Goal: Book appointment/travel/reservation

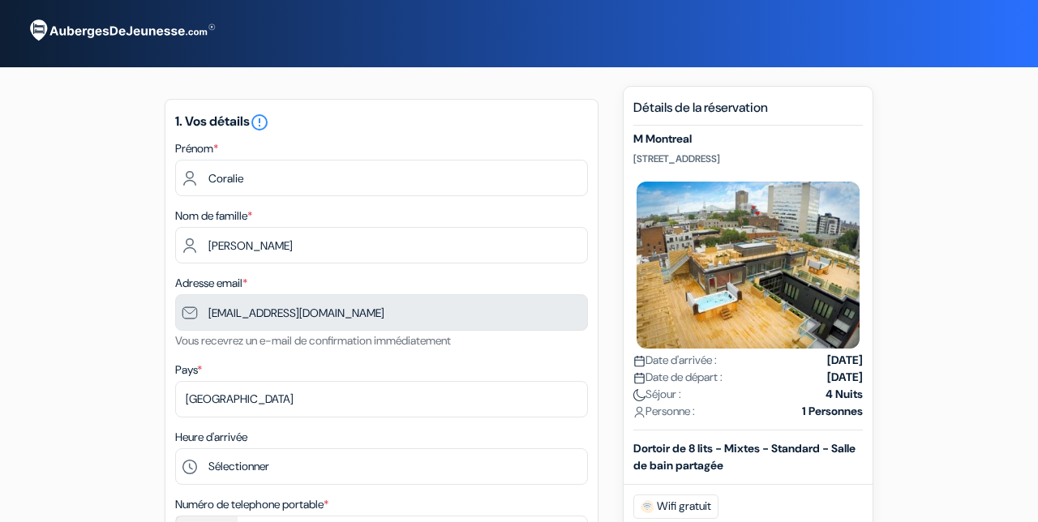
type input "499 25 07 74"
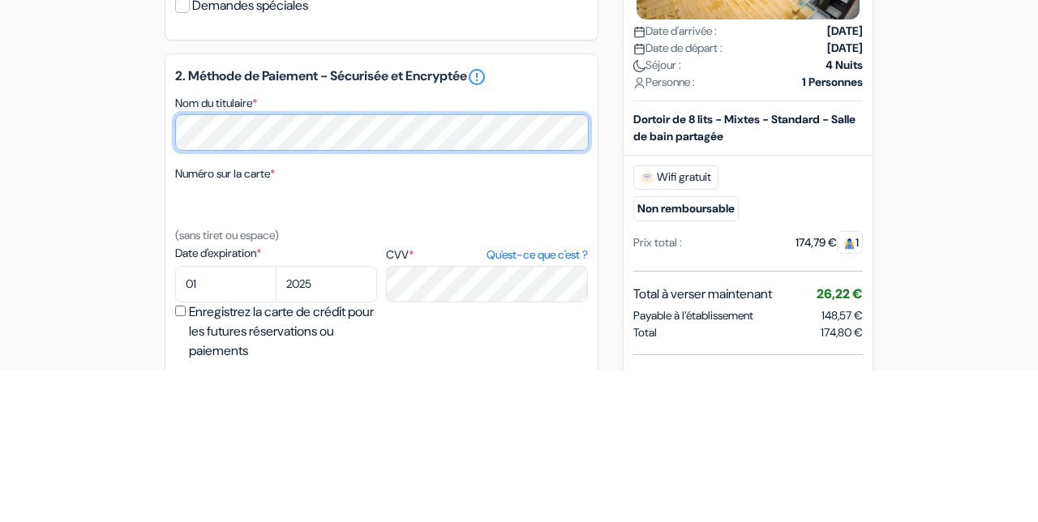
scroll to position [467, 0]
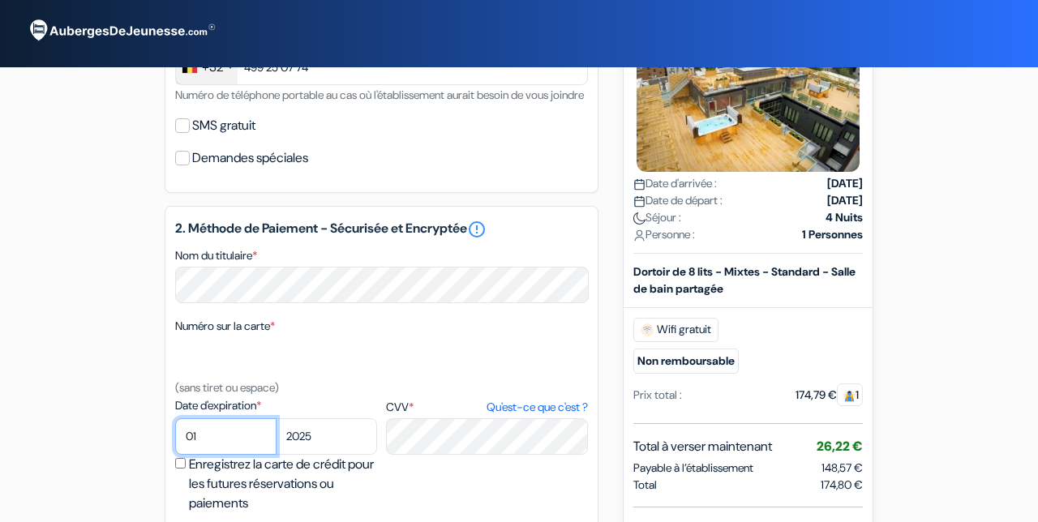
click at [207, 455] on select "01 02 03 04 05 06 07 08 09 10 11 12" at bounding box center [225, 436] width 101 height 36
select select "10"
click at [336, 455] on select "2025 2026 2027 2028 2029 2030 2031 2032 2033 2034 2035 2036 2037 2038 2039 2040…" at bounding box center [326, 436] width 101 height 36
select select "2029"
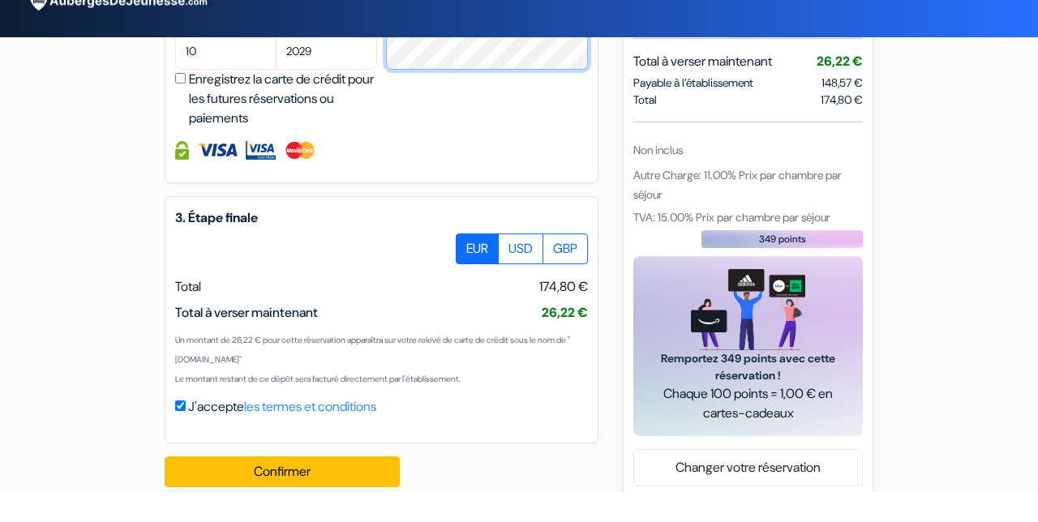
scroll to position [820, 0]
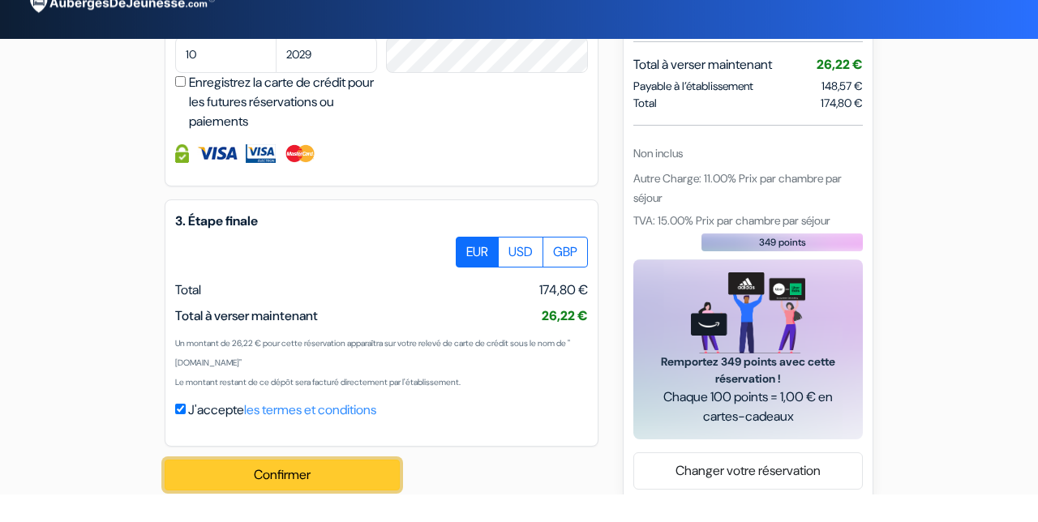
click at [328, 519] on button "Confirmer Loading..." at bounding box center [282, 503] width 235 height 31
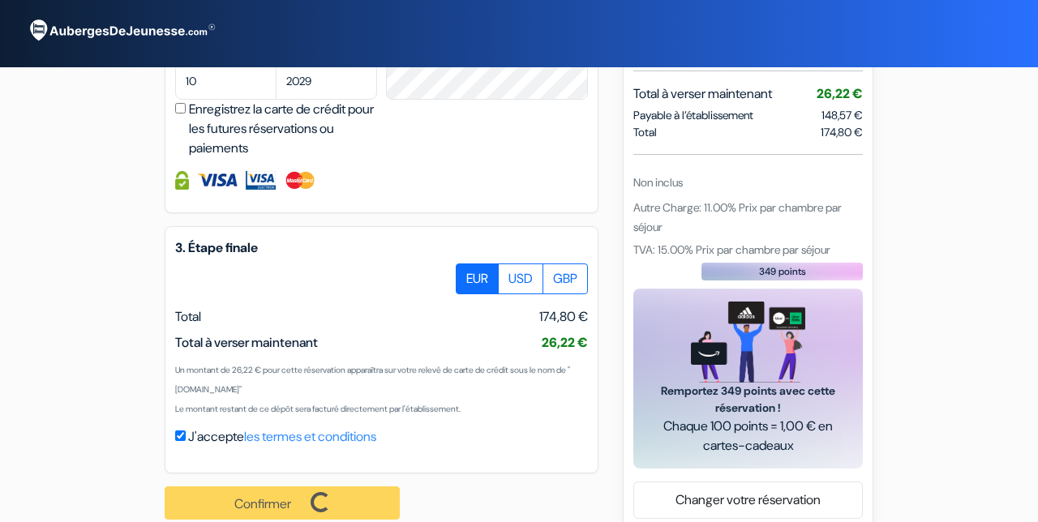
scroll to position [867, 0]
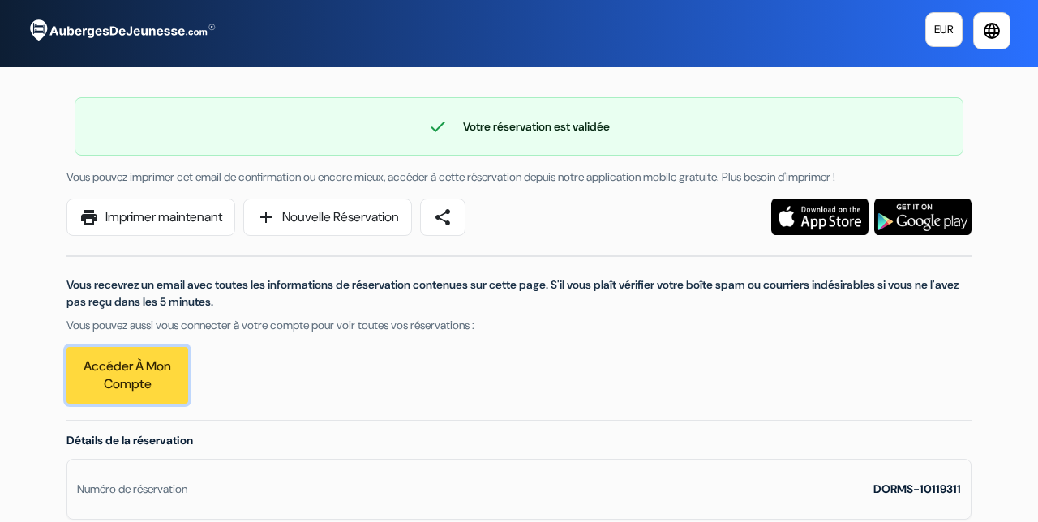
click at [148, 392] on link "Accéder à mon compte" at bounding box center [127, 375] width 122 height 57
